Goal: Transaction & Acquisition: Purchase product/service

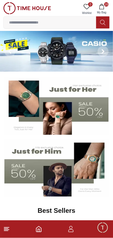
click at [103, 20] on icon at bounding box center [102, 22] width 5 height 6
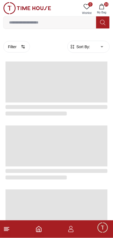
click at [83, 21] on input at bounding box center [50, 22] width 92 height 11
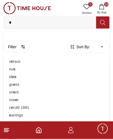
type input "**"
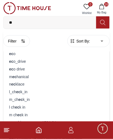
scroll to position [49, 0]
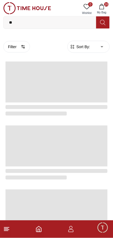
click at [107, 201] on span at bounding box center [56, 210] width 102 height 41
click at [107, 199] on span at bounding box center [56, 210] width 102 height 41
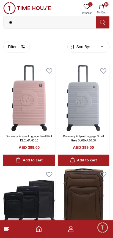
click at [20, 43] on button "Filter" at bounding box center [16, 47] width 27 height 12
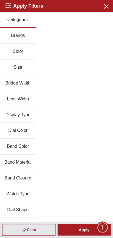
click at [22, 31] on button "Brands" at bounding box center [18, 36] width 36 height 16
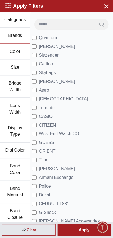
click at [41, 96] on span "[DEMOGRAPHIC_DATA]" at bounding box center [63, 99] width 49 height 7
click at [94, 232] on div "Apply" at bounding box center [84, 231] width 53 height 12
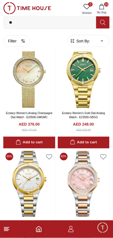
scroll to position [1333, 0]
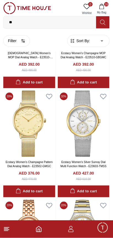
scroll to position [2477, 0]
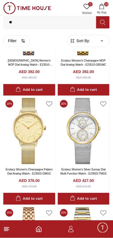
click at [94, 207] on img at bounding box center [84, 240] width 52 height 67
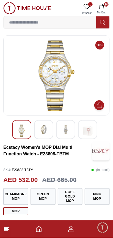
click at [44, 126] on img at bounding box center [44, 130] width 10 height 10
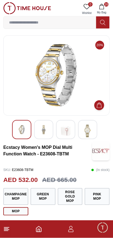
click at [45, 128] on img at bounding box center [44, 130] width 10 height 10
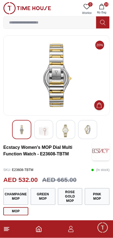
click at [62, 130] on img at bounding box center [66, 131] width 10 height 13
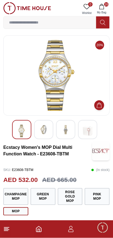
click at [65, 132] on img at bounding box center [66, 130] width 10 height 10
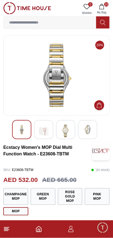
click at [85, 129] on img at bounding box center [87, 130] width 10 height 10
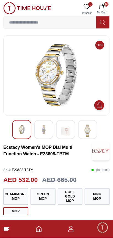
click at [71, 131] on div at bounding box center [65, 129] width 19 height 19
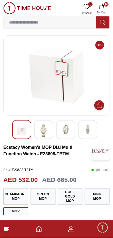
click at [68, 134] on div at bounding box center [65, 129] width 19 height 19
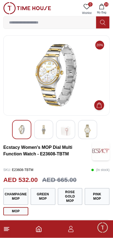
click at [88, 133] on img at bounding box center [87, 131] width 10 height 13
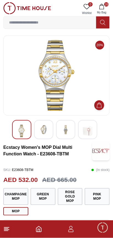
click at [67, 136] on div at bounding box center [65, 129] width 19 height 19
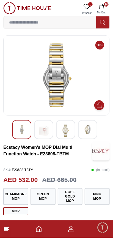
click at [49, 189] on button "Green MOP" at bounding box center [42, 197] width 25 height 17
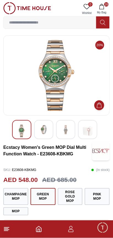
click at [21, 208] on button "MOP" at bounding box center [15, 212] width 25 height 8
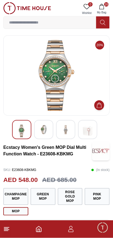
click at [22, 208] on button "MOP" at bounding box center [15, 212] width 25 height 8
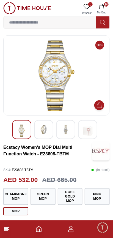
click at [22, 208] on button "MOP" at bounding box center [15, 212] width 25 height 8
click at [20, 208] on button "MOP" at bounding box center [15, 212] width 25 height 8
click at [21, 208] on button "MOP" at bounding box center [15, 212] width 25 height 8
click at [97, 190] on button "Pink MOP" at bounding box center [96, 197] width 25 height 17
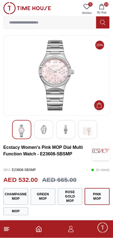
click at [75, 191] on button "Rose Gold MOP" at bounding box center [70, 197] width 25 height 17
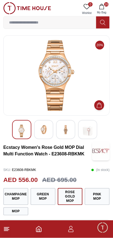
click at [19, 189] on button "Champagne MOP" at bounding box center [15, 197] width 25 height 17
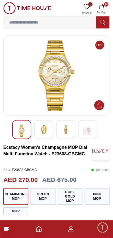
click at [20, 208] on button "MOP" at bounding box center [15, 212] width 25 height 8
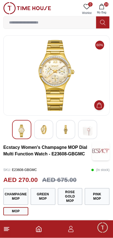
click at [22, 208] on button "MOP" at bounding box center [15, 212] width 25 height 8
click at [21, 208] on button "MOP" at bounding box center [15, 212] width 25 height 8
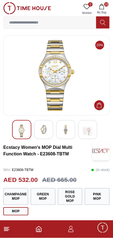
click at [104, 154] on img at bounding box center [101, 151] width 18 height 19
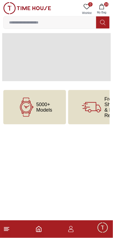
click at [78, 147] on html "100% Genuine products with International Warranty Shop From [GEOGRAPHIC_DATA] |…" at bounding box center [56, 73] width 113 height 147
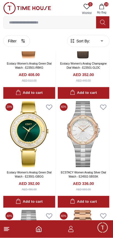
scroll to position [867, 0]
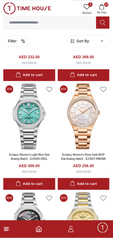
scroll to position [1977, 0]
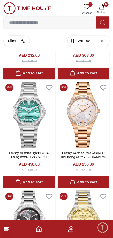
click at [39, 191] on img at bounding box center [29, 224] width 52 height 67
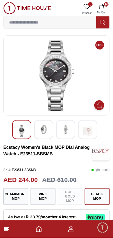
click at [45, 189] on button "Pink MOP" at bounding box center [42, 197] width 25 height 17
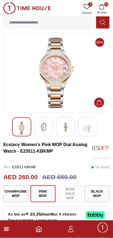
scroll to position [3, 0]
click at [93, 186] on button "Black MOP" at bounding box center [96, 194] width 25 height 17
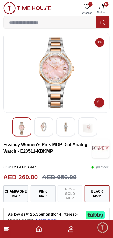
click at [97, 186] on button "Black MOP" at bounding box center [96, 194] width 25 height 17
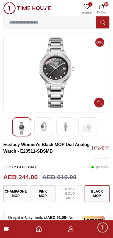
click at [59, 67] on img at bounding box center [56, 72] width 97 height 71
click at [58, 67] on img at bounding box center [56, 72] width 97 height 71
click at [45, 129] on img at bounding box center [44, 127] width 10 height 10
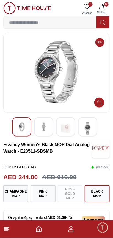
click at [44, 126] on img at bounding box center [44, 127] width 10 height 10
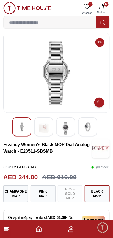
click at [67, 125] on img at bounding box center [66, 128] width 10 height 13
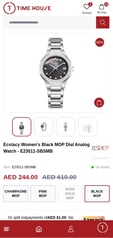
click at [106, 4] on span "16" at bounding box center [106, 4] width 4 height 4
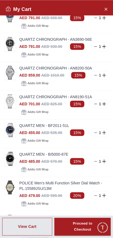
scroll to position [309, 0]
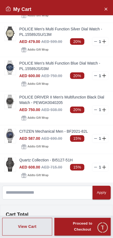
click at [9, 129] on img at bounding box center [10, 136] width 11 height 14
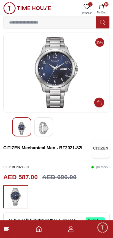
click at [103, 8] on icon "button" at bounding box center [101, 6] width 5 height 5
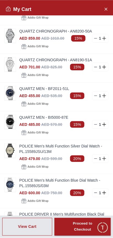
scroll to position [194, 0]
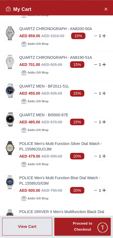
click at [10, 84] on img at bounding box center [10, 91] width 11 height 14
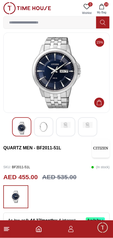
click at [40, 119] on div at bounding box center [43, 127] width 19 height 19
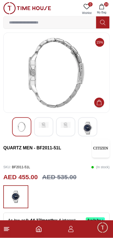
click at [85, 123] on img at bounding box center [87, 128] width 10 height 13
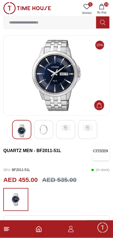
click at [66, 24] on input at bounding box center [50, 22] width 92 height 11
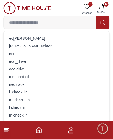
click at [106, 7] on button "16 My Bag" at bounding box center [101, 9] width 16 height 14
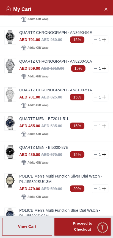
scroll to position [163, 0]
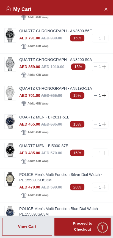
click at [47, 100] on div "Add to Gift Wrap" at bounding box center [63, 104] width 89 height 8
click at [55, 91] on div "AED 701.00 AED 825.00 15% 1" at bounding box center [63, 95] width 89 height 9
click at [53, 91] on div "AED 701.00 AED 825.00 15% 1" at bounding box center [63, 95] width 89 height 9
click at [10, 86] on img at bounding box center [10, 93] width 11 height 14
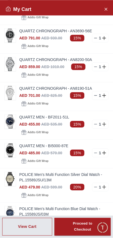
click at [13, 86] on img at bounding box center [10, 93] width 11 height 14
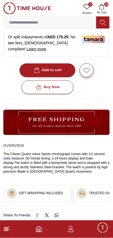
scroll to position [214, 0]
